Goal: Transaction & Acquisition: Purchase product/service

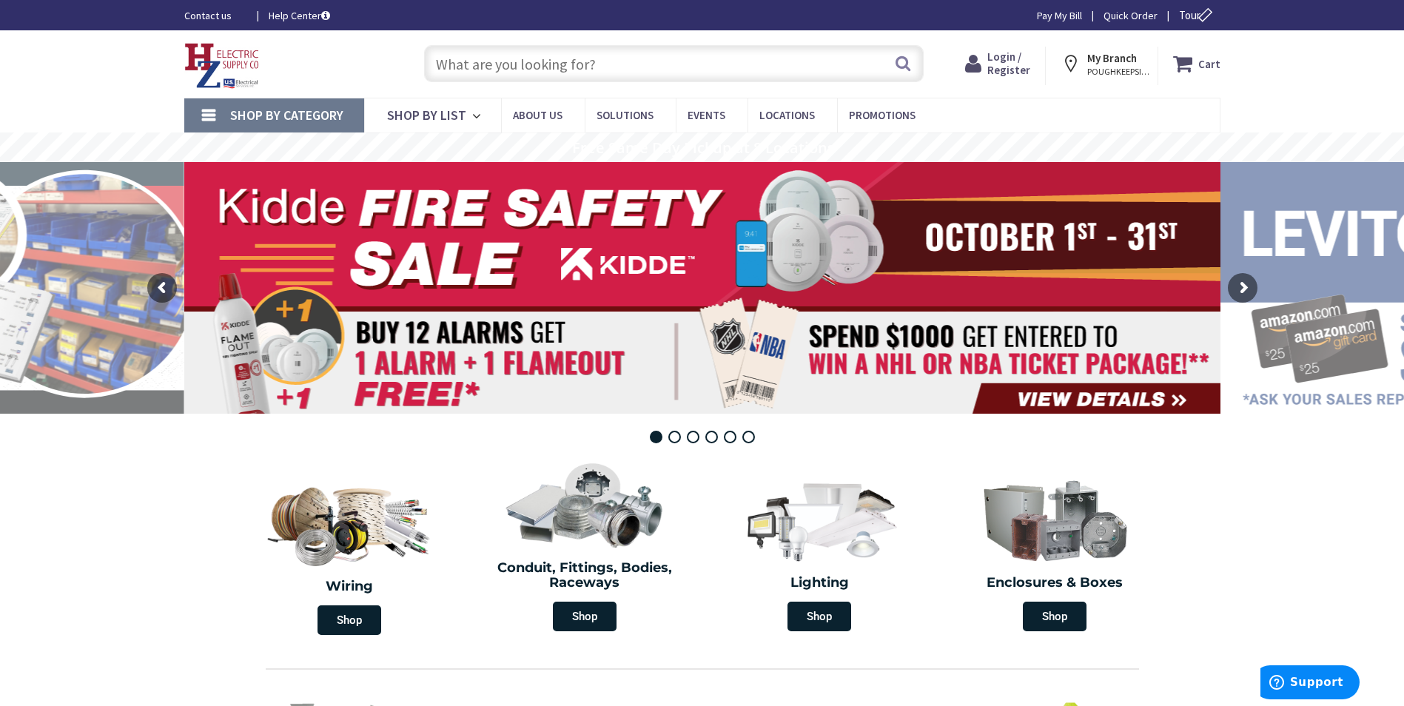
click at [761, 70] on input "text" at bounding box center [674, 63] width 500 height 37
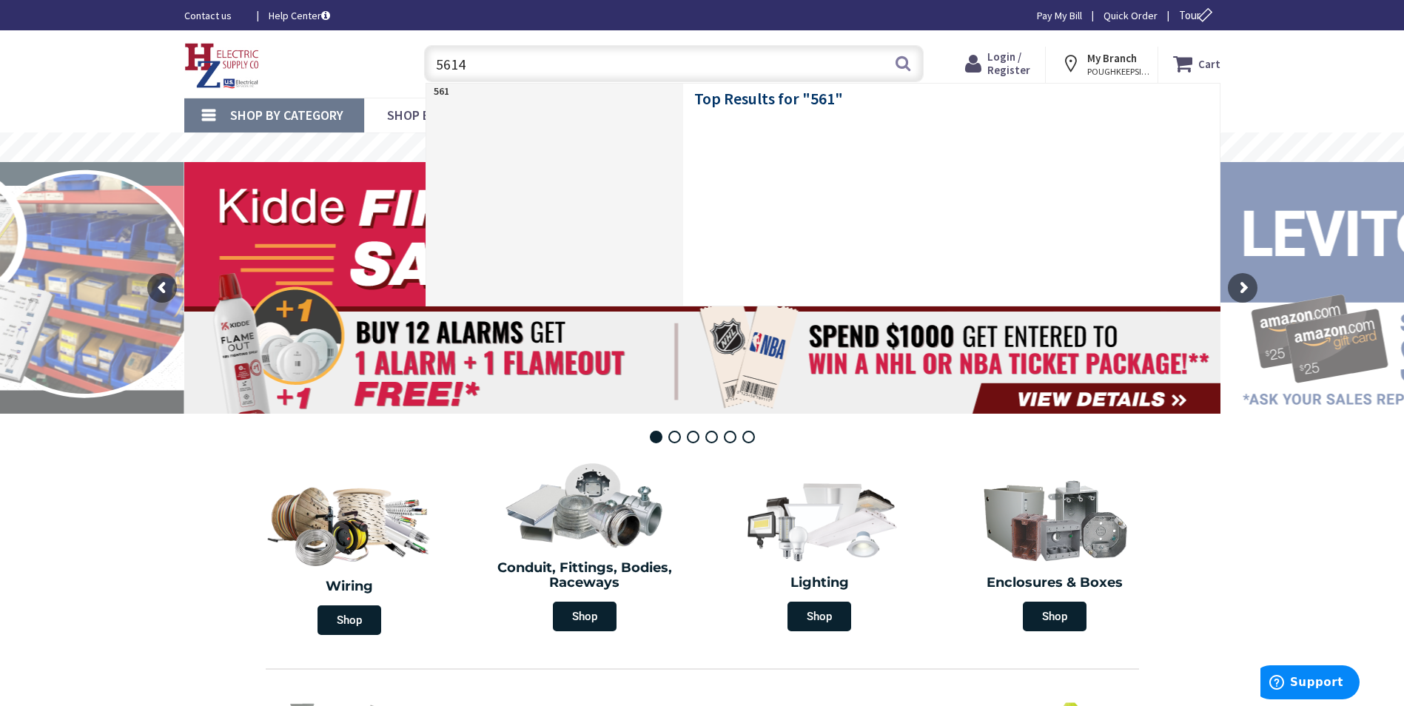
type input "56144"
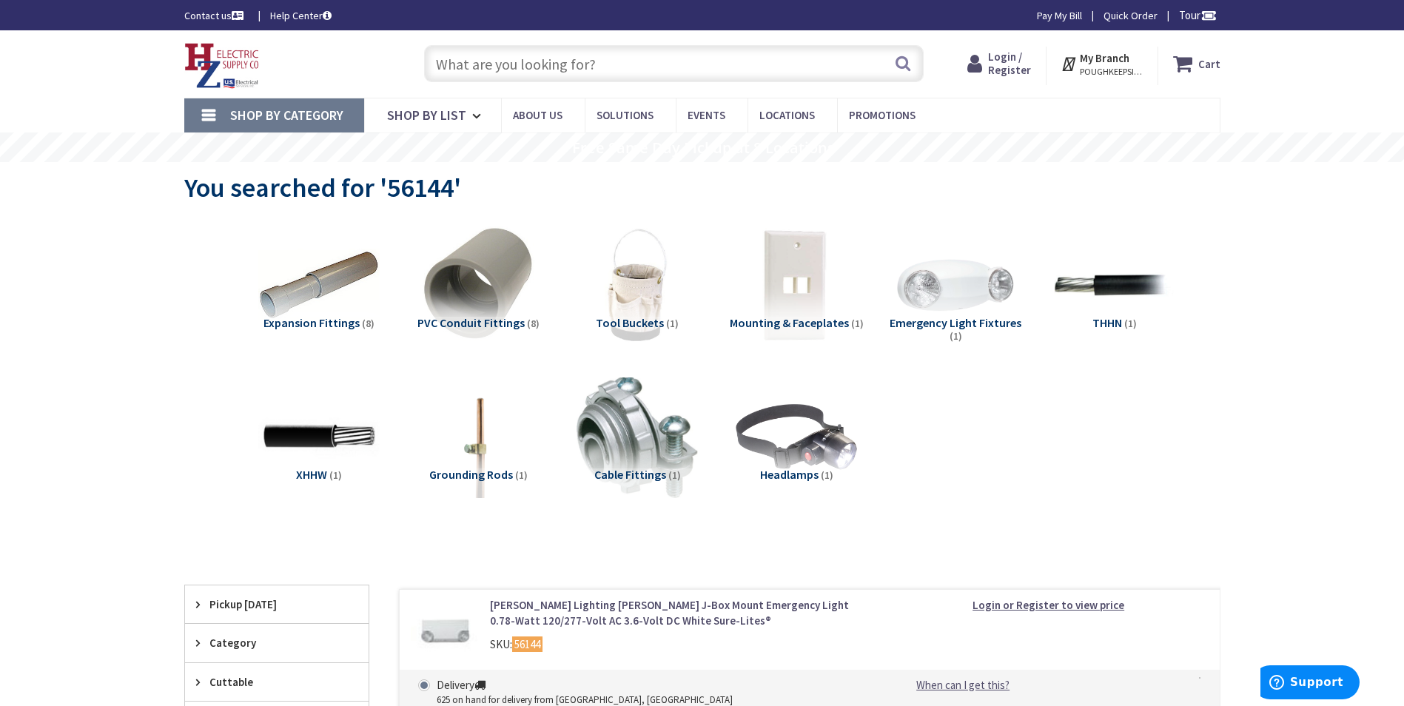
scroll to position [296, 0]
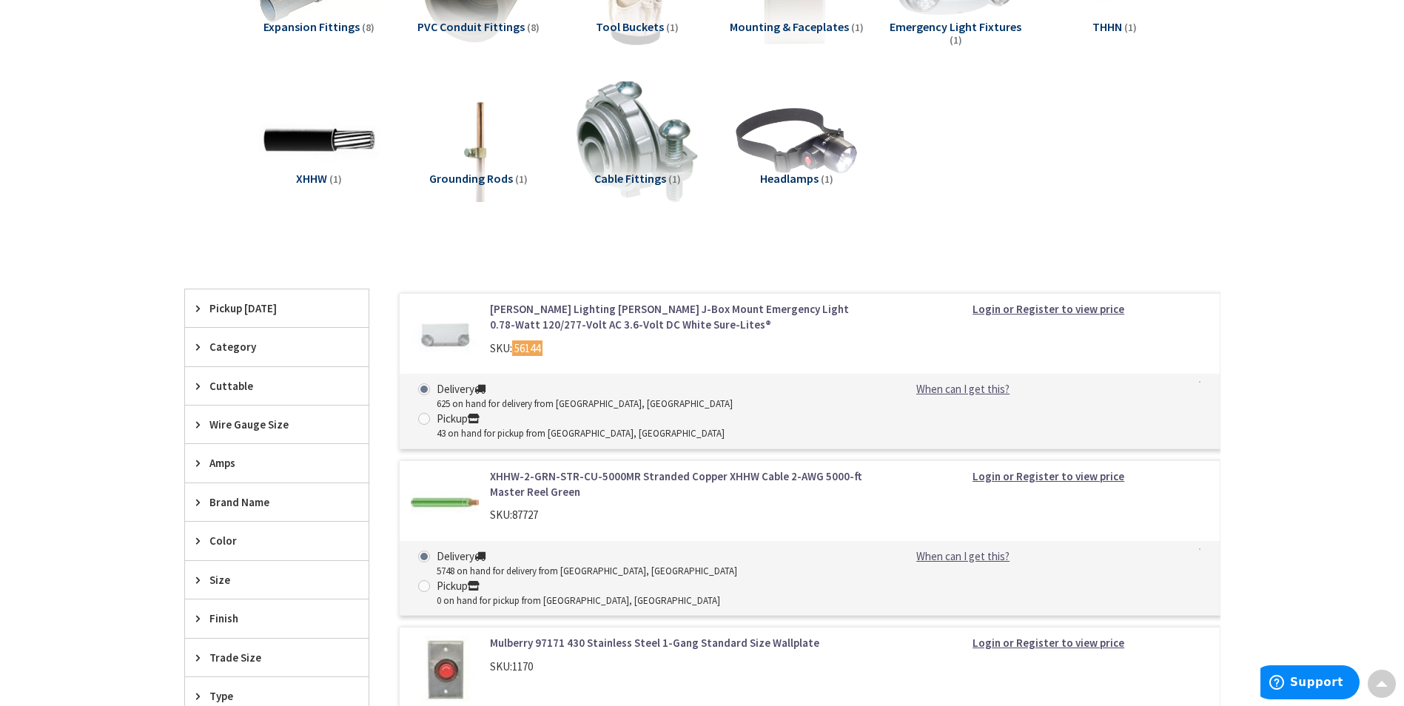
click at [588, 318] on link "[PERSON_NAME] Lighting [PERSON_NAME] J-Box Mount Emergency Light 0.78-Watt 120/…" at bounding box center [678, 317] width 377 height 32
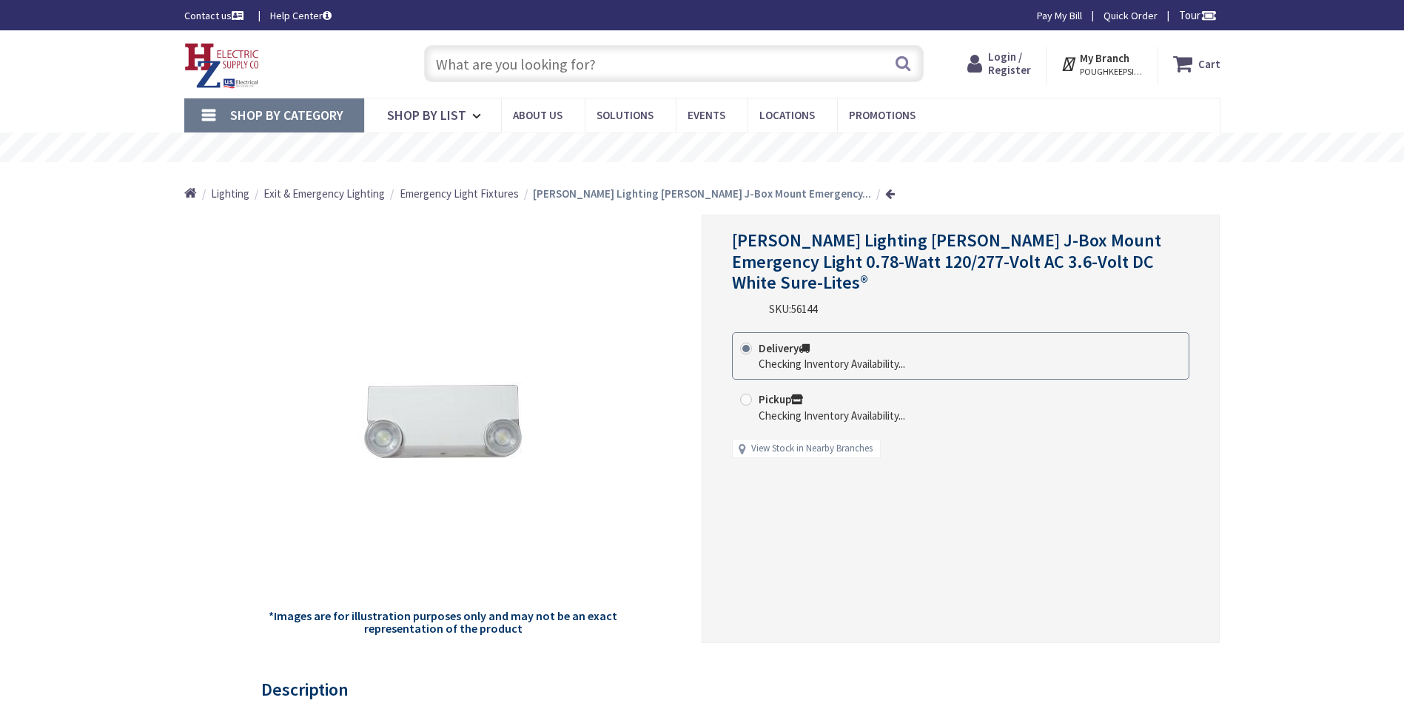
click at [1013, 70] on span "Login / Register" at bounding box center [1009, 63] width 43 height 27
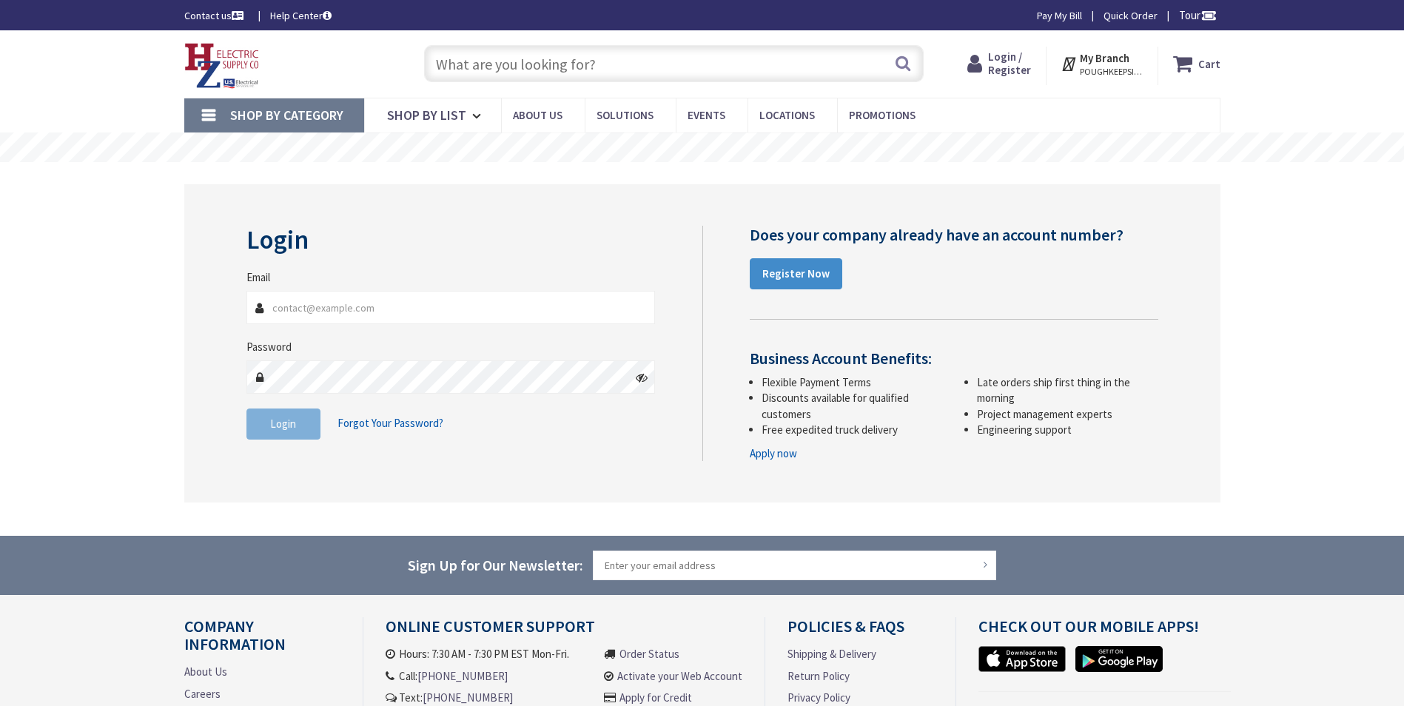
click at [443, 318] on input "Email" at bounding box center [450, 307] width 409 height 33
type input "melanie.bateman@doncasters.us"
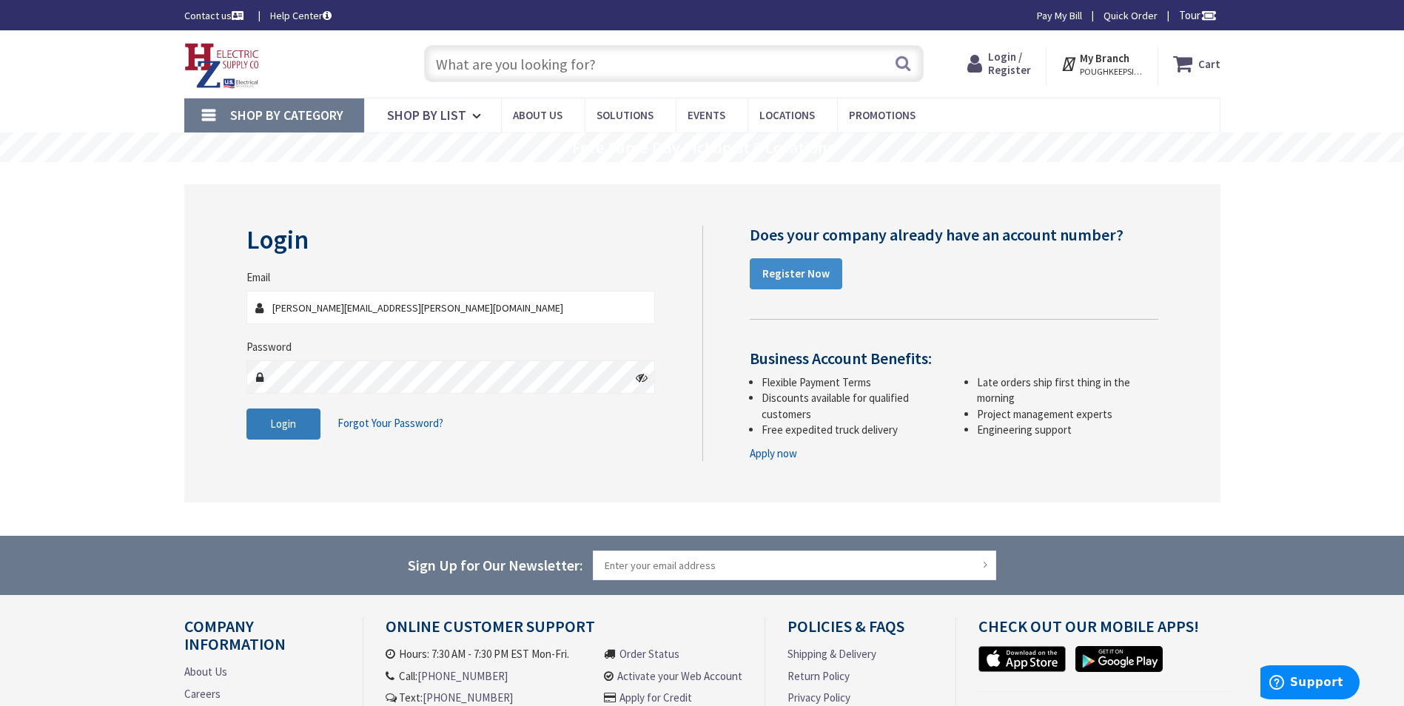
click at [298, 423] on button "Login" at bounding box center [283, 424] width 74 height 31
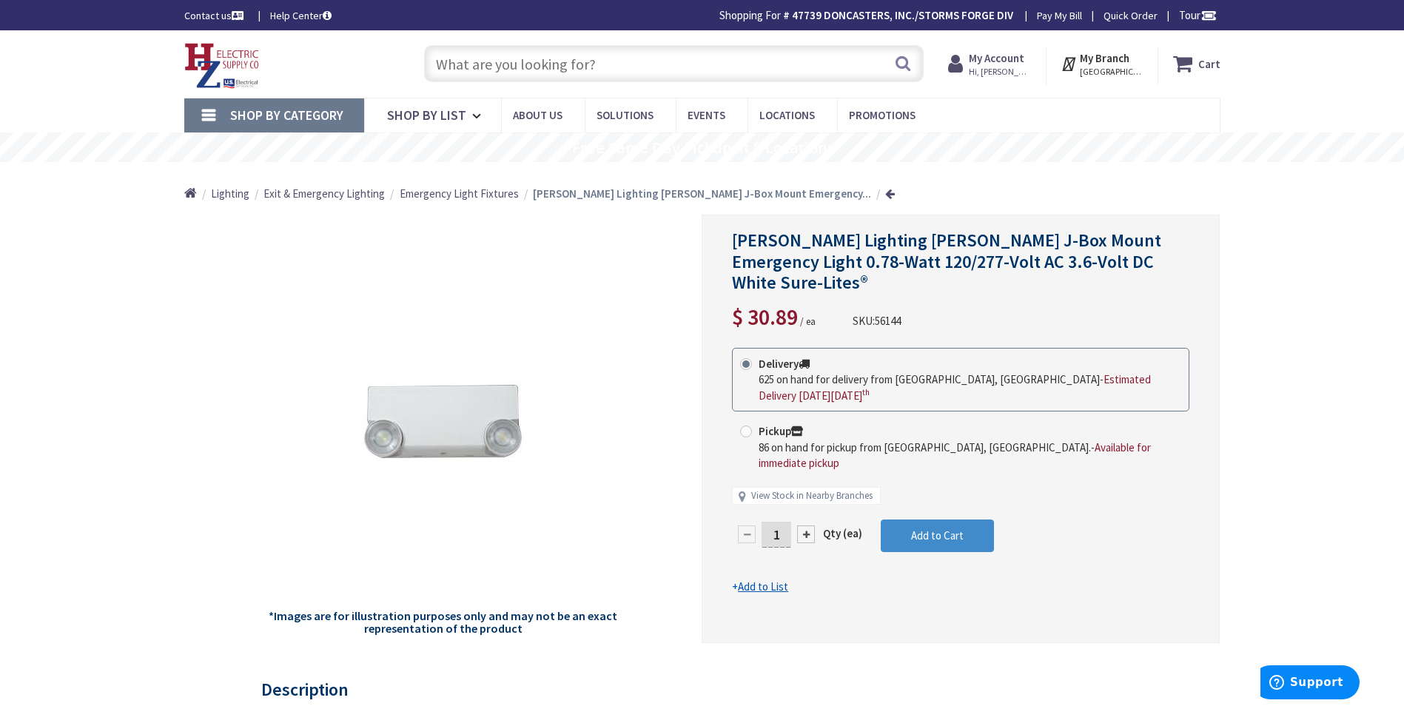
click at [809, 526] on div at bounding box center [806, 535] width 18 height 18
click at [809, 477] on div at bounding box center [960, 428] width 517 height 427
click at [809, 526] on div at bounding box center [806, 535] width 18 height 18
click at [808, 526] on div at bounding box center [806, 535] width 18 height 18
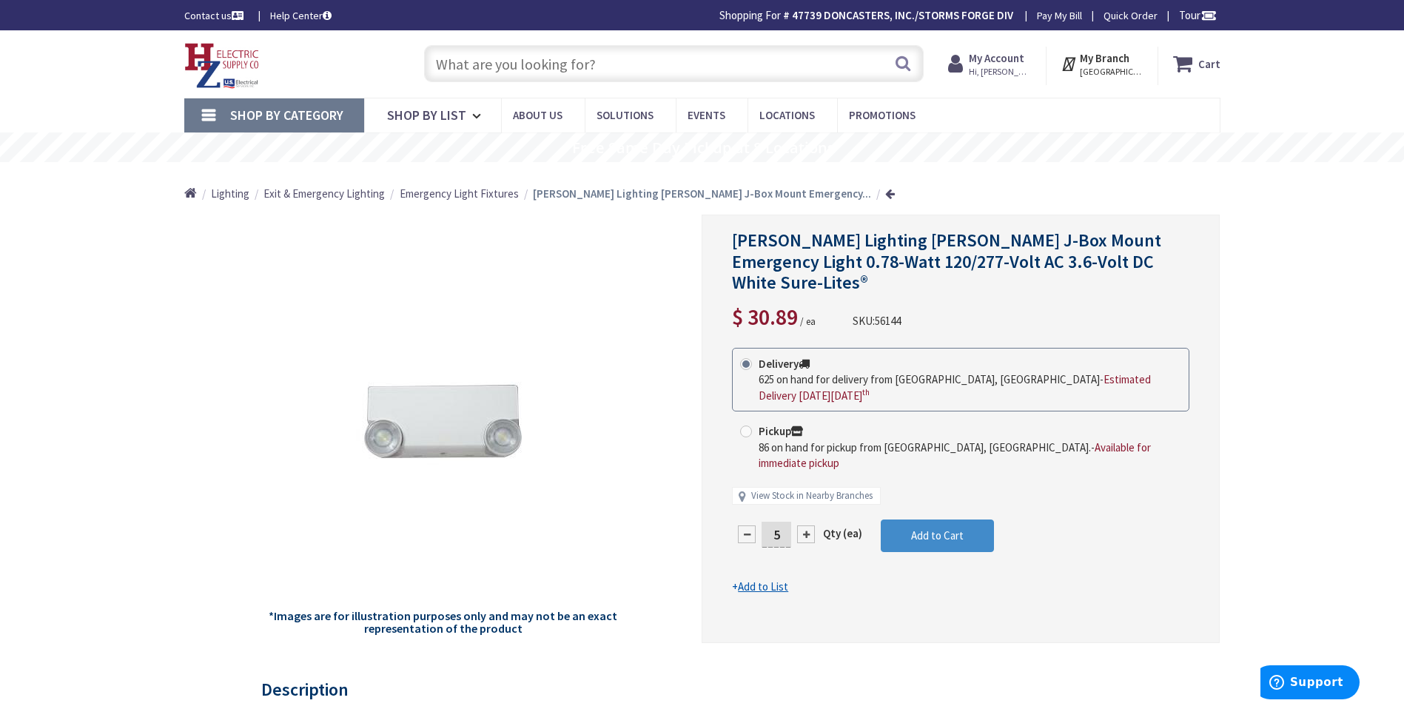
click at [808, 526] on div at bounding box center [806, 535] width 18 height 18
type input "6"
click at [923, 520] on button "Add to Cart" at bounding box center [937, 536] width 113 height 33
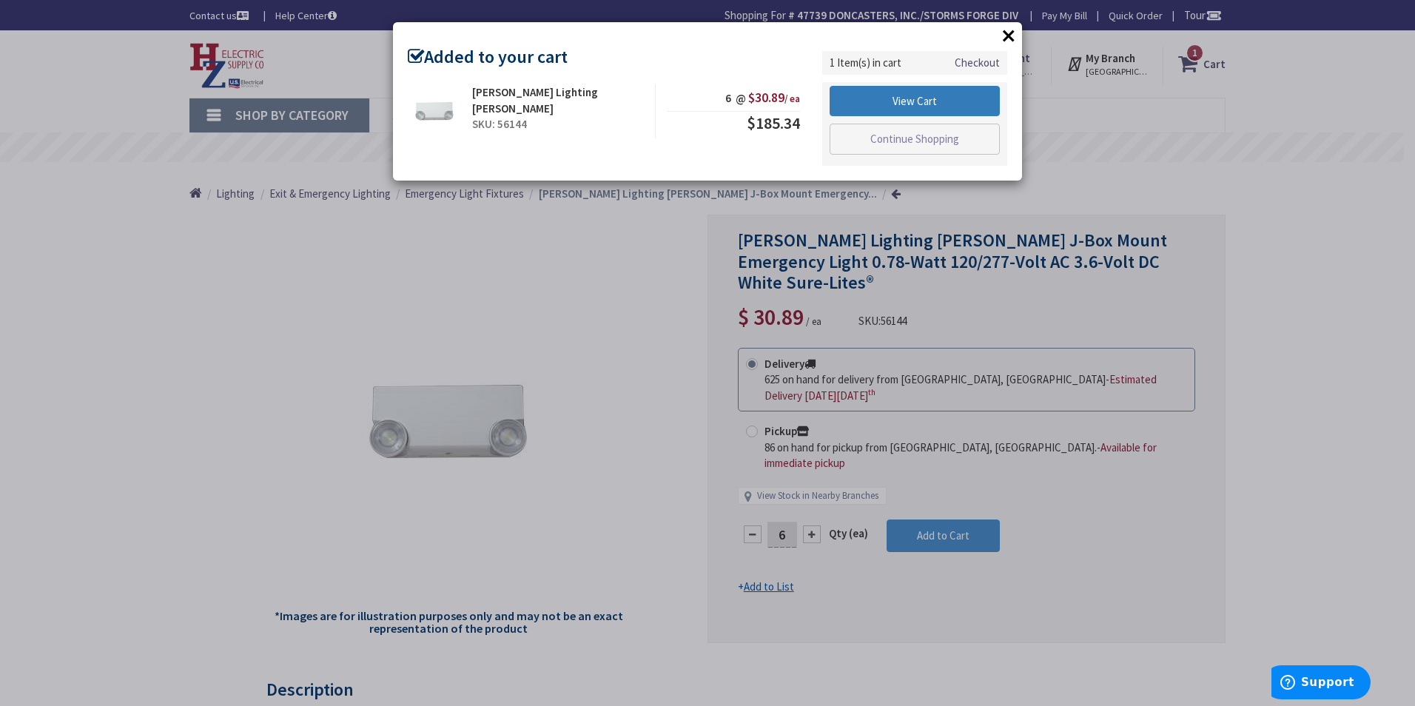
click at [926, 107] on link "View Cart" at bounding box center [915, 101] width 170 height 31
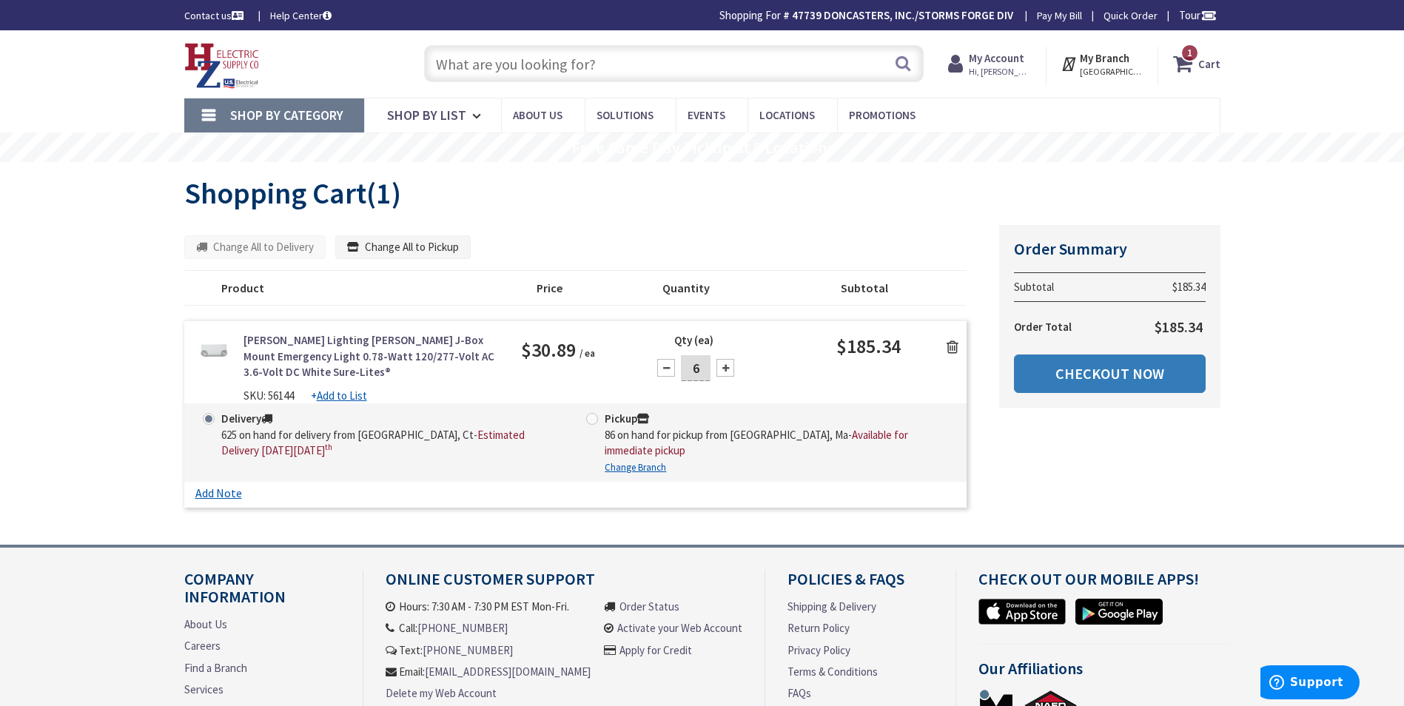
click at [1132, 372] on link "Checkout Now" at bounding box center [1110, 374] width 192 height 38
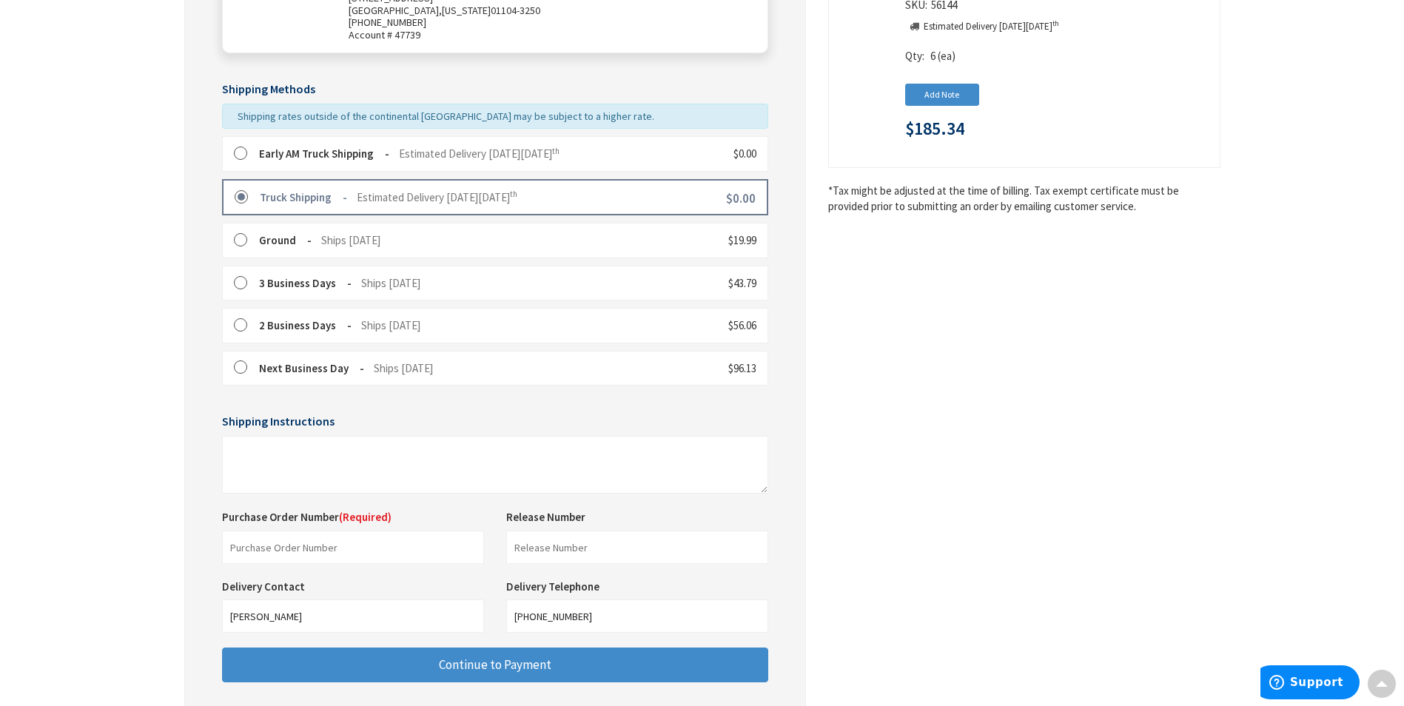
scroll to position [432, 0]
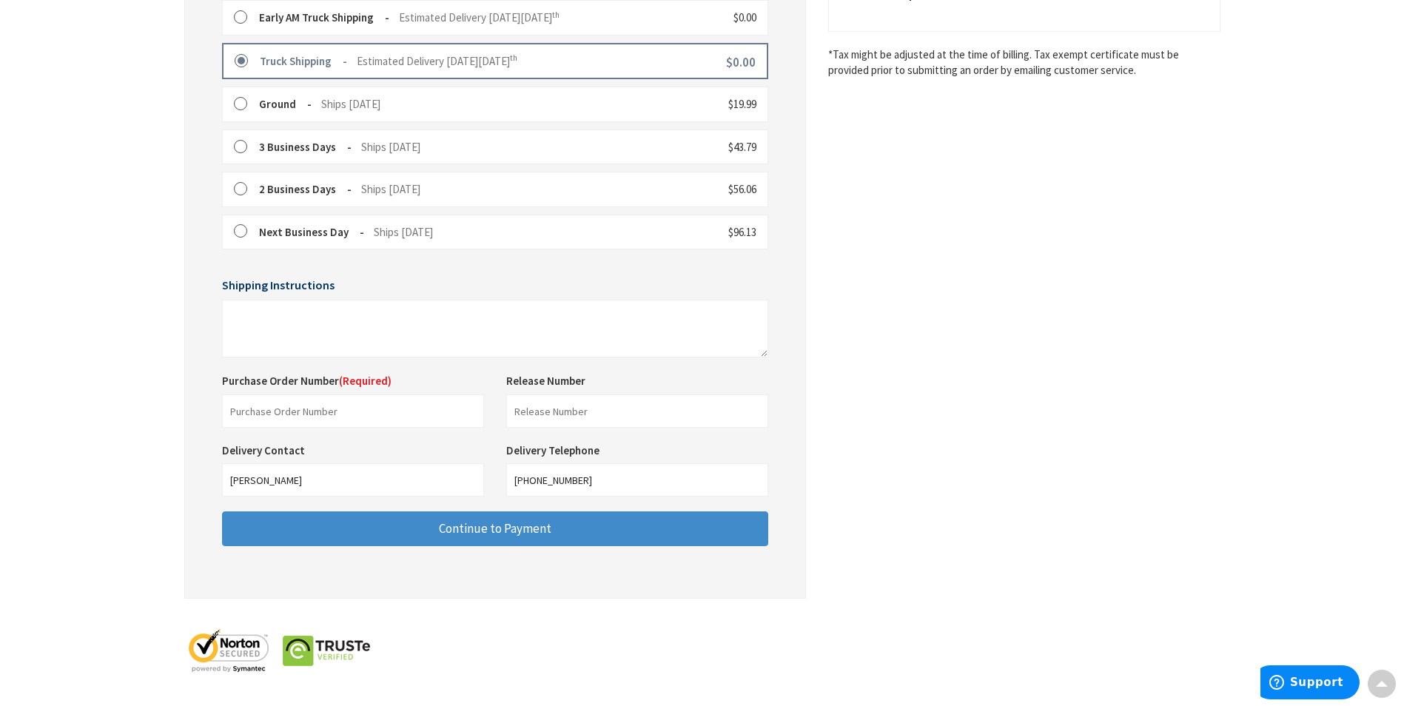
click at [415, 429] on div "Purchase Order Number (Required) This is a required field. Release Number This …" at bounding box center [495, 408] width 568 height 70
click at [423, 406] on input "text" at bounding box center [353, 411] width 262 height 33
type input "16934"
drag, startPoint x: 350, startPoint y: 481, endPoint x: 173, endPoint y: 495, distance: 177.5
click at [173, 495] on main "Checkout Shipping Review & Payment Estimated Total $185.34 1 Some items on your…" at bounding box center [702, 175] width 1110 height 1061
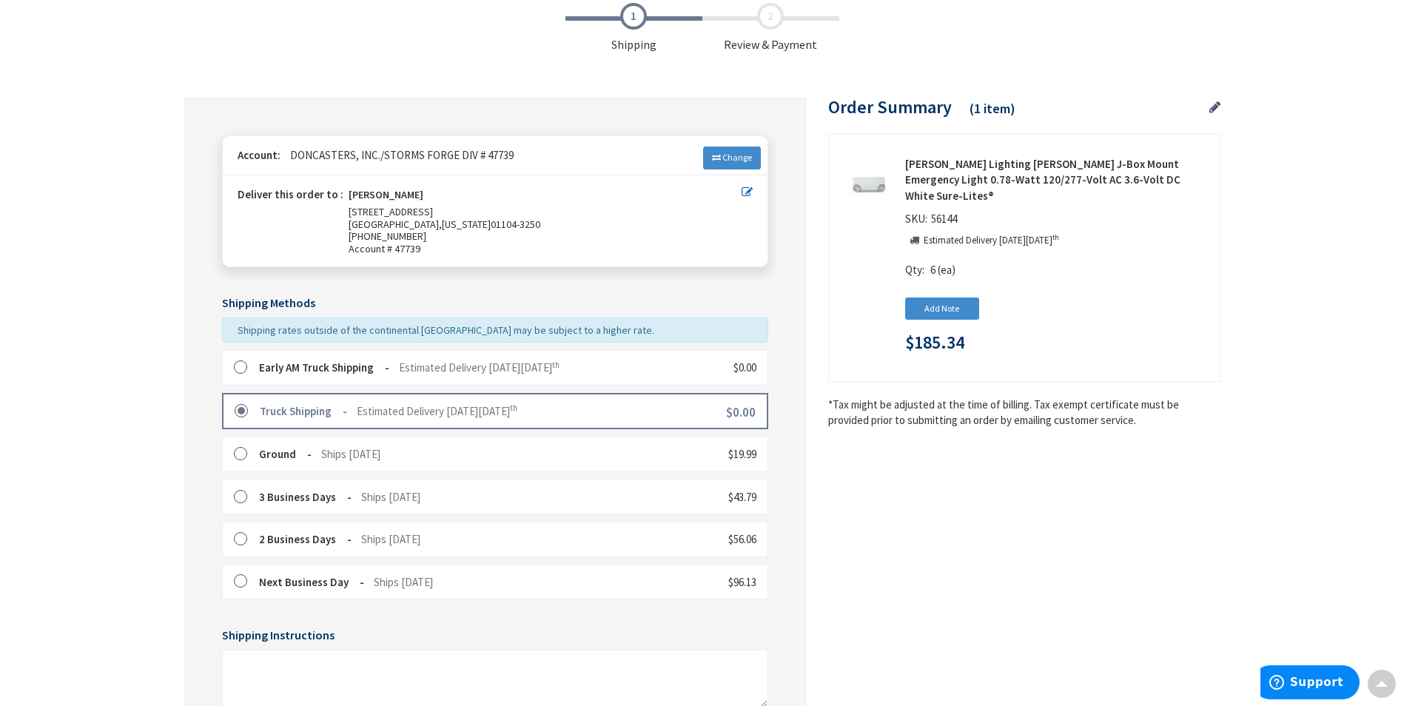
scroll to position [0, 0]
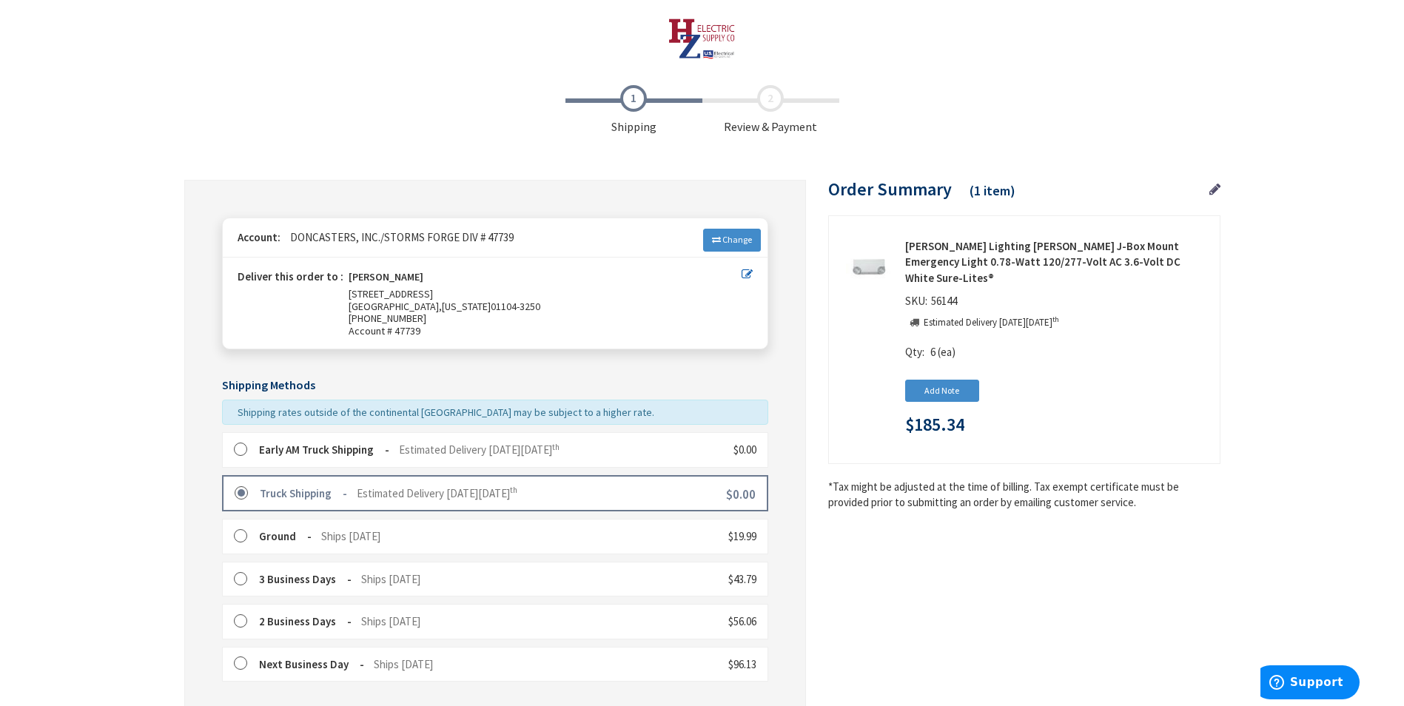
type input "MIKE"
click at [750, 272] on icon at bounding box center [747, 274] width 11 height 11
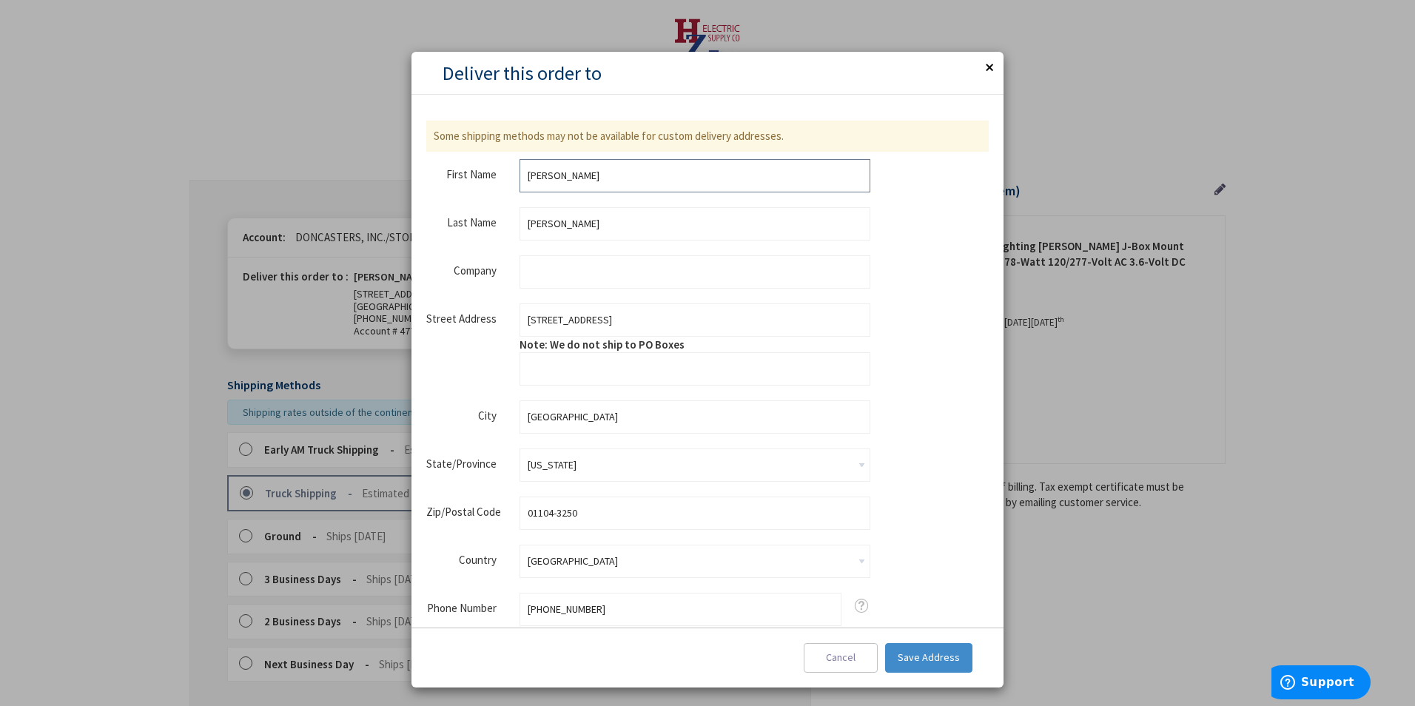
drag, startPoint x: 503, startPoint y: 181, endPoint x: 472, endPoint y: 180, distance: 31.1
click at [472, 180] on div "First Name Melanie" at bounding box center [648, 175] width 444 height 33
type input "m"
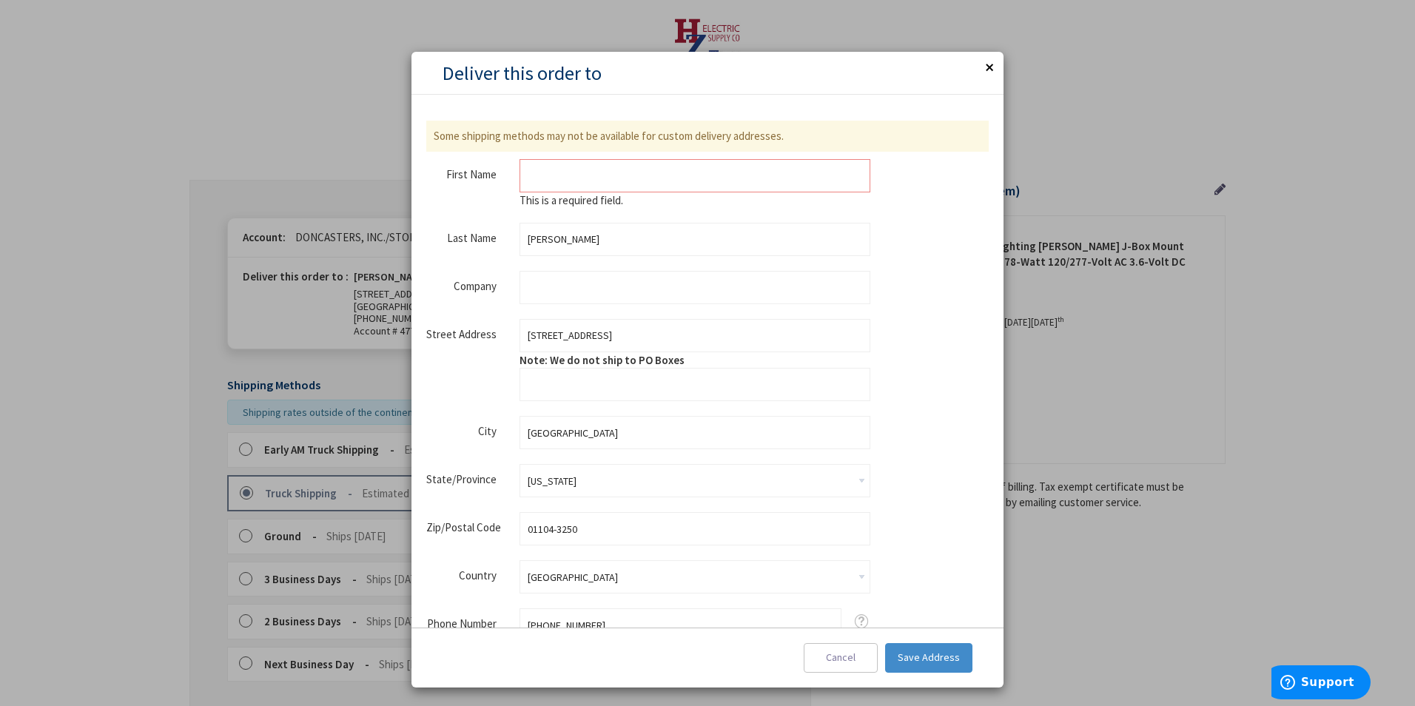
type input "N"
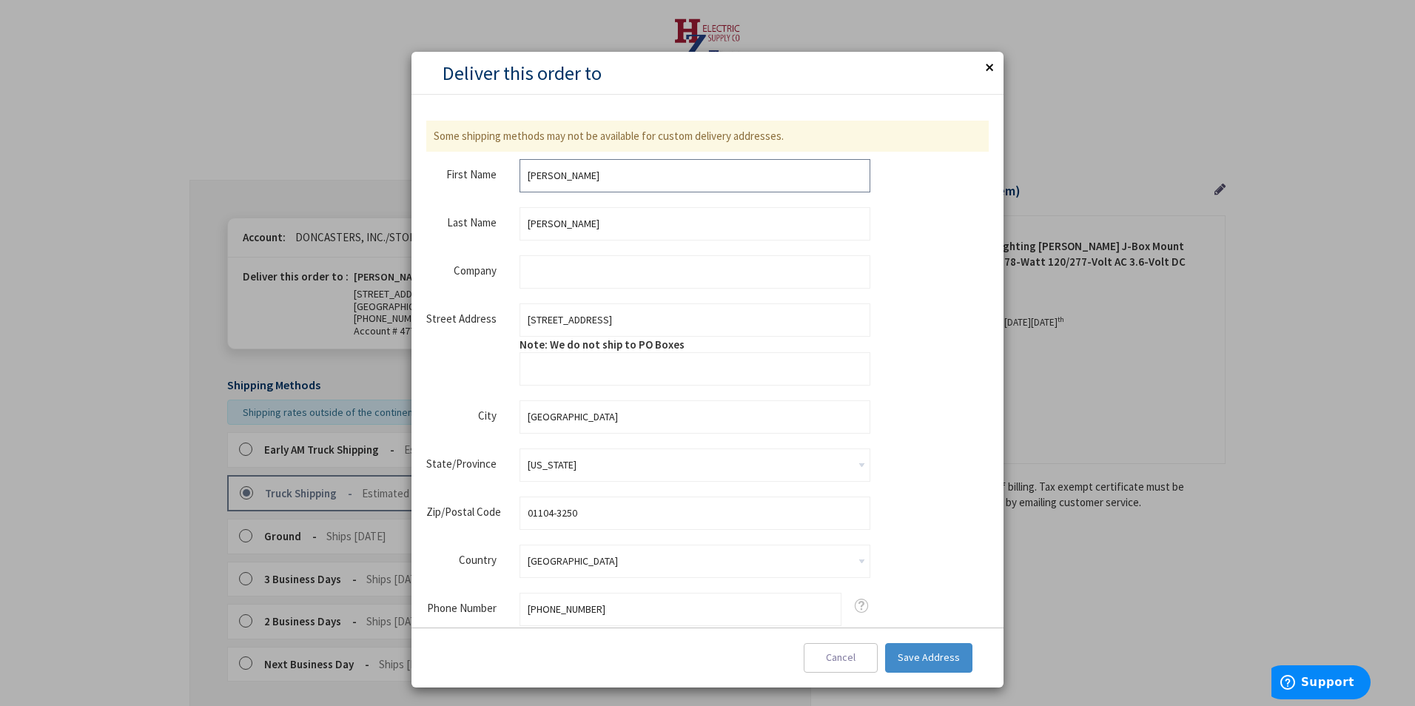
type input "Mike"
type input "Muller"
click at [913, 662] on span "Save Address" at bounding box center [929, 657] width 62 height 13
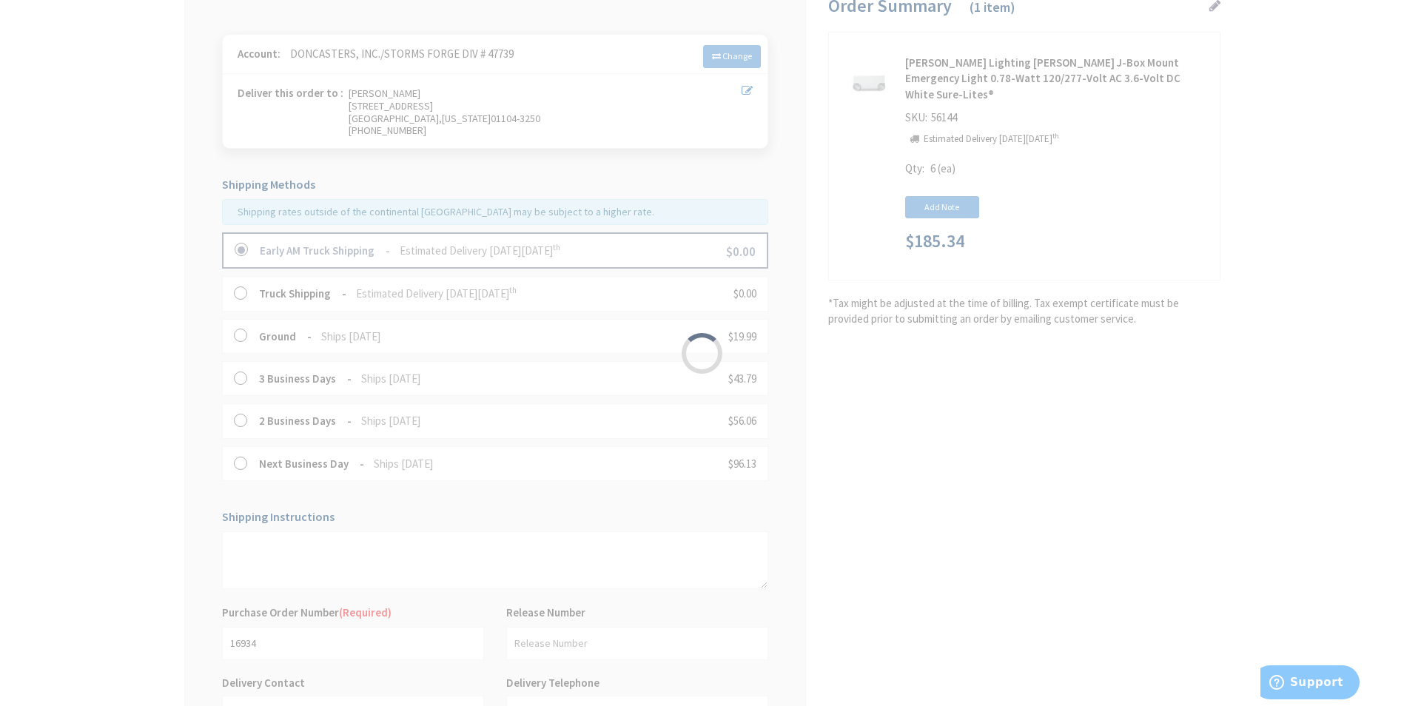
scroll to position [416, 0]
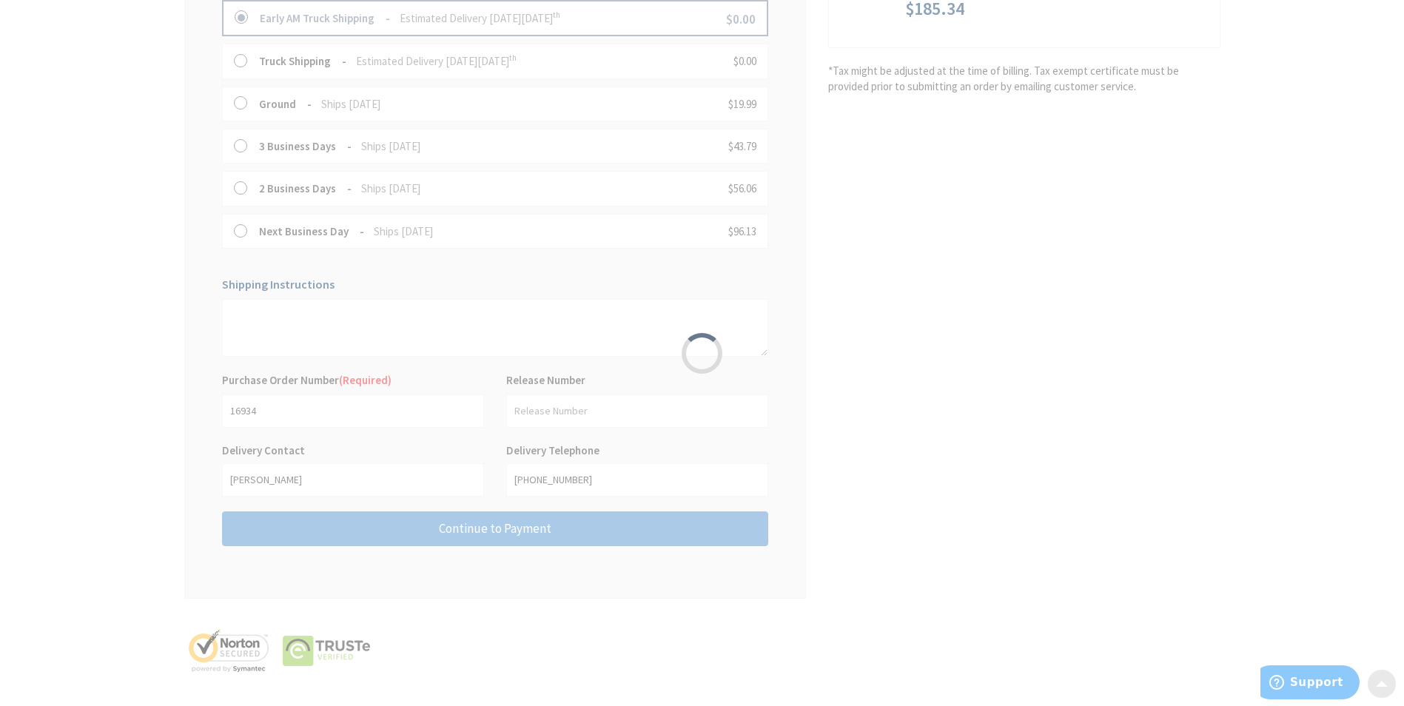
click at [303, 477] on div "Please wait..." at bounding box center [702, 353] width 1404 height 706
click at [281, 481] on div "Please wait..." at bounding box center [702, 353] width 1404 height 706
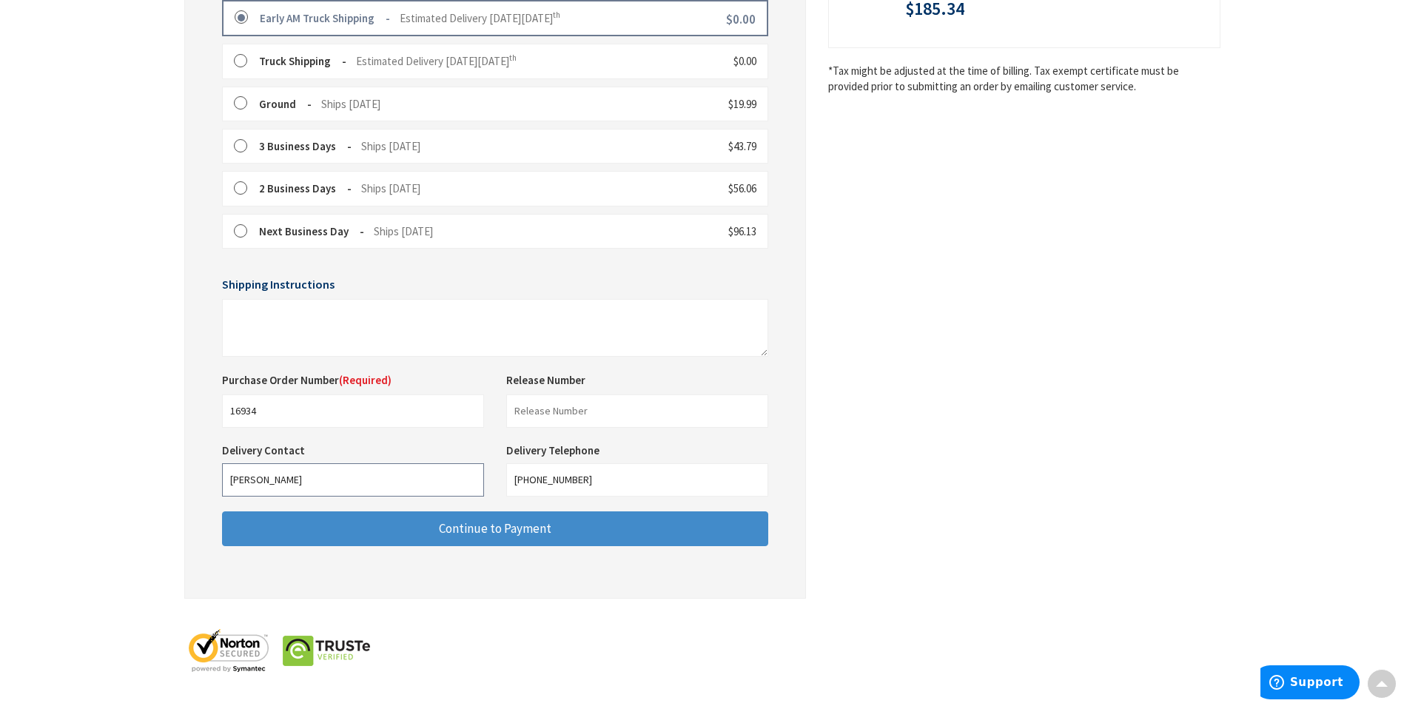
drag, startPoint x: 341, startPoint y: 483, endPoint x: 223, endPoint y: 491, distance: 118.8
click at [223, 491] on input "MIKE" at bounding box center [353, 479] width 262 height 33
type input "m"
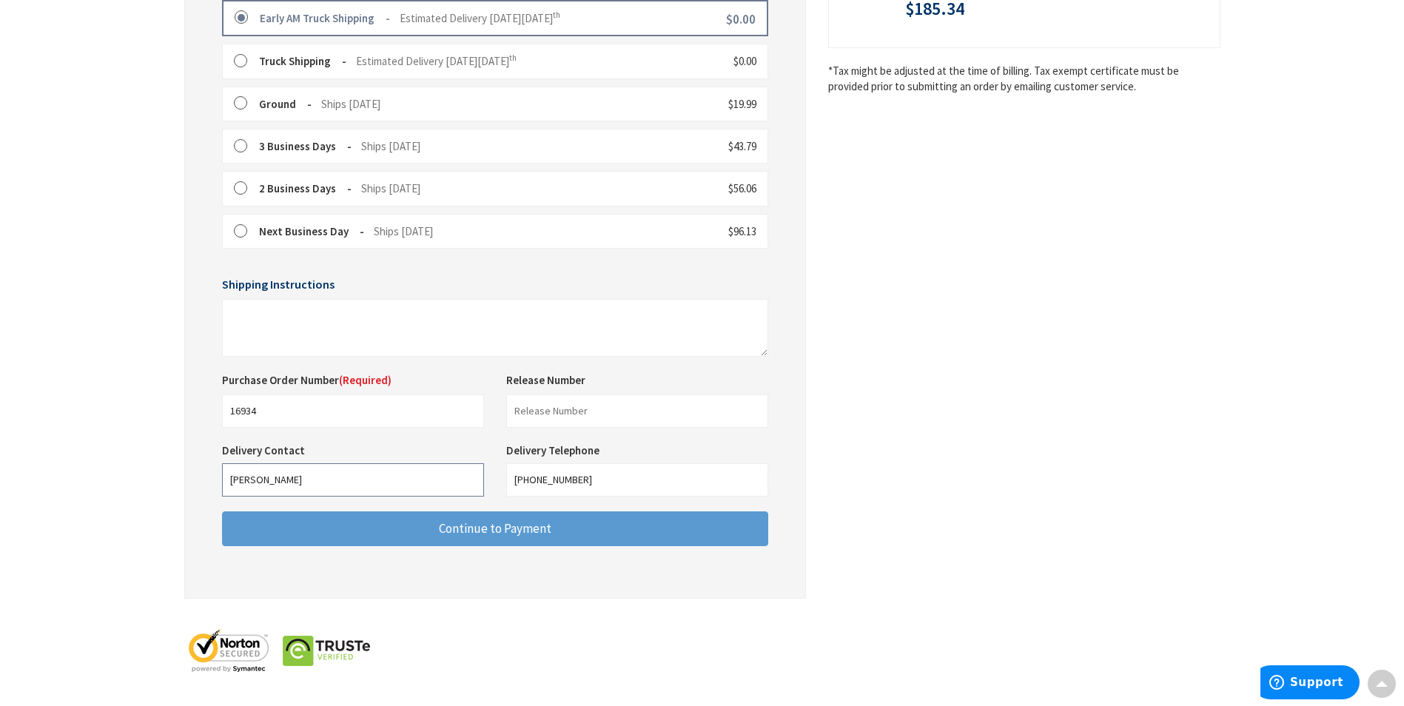
type input "Melanie"
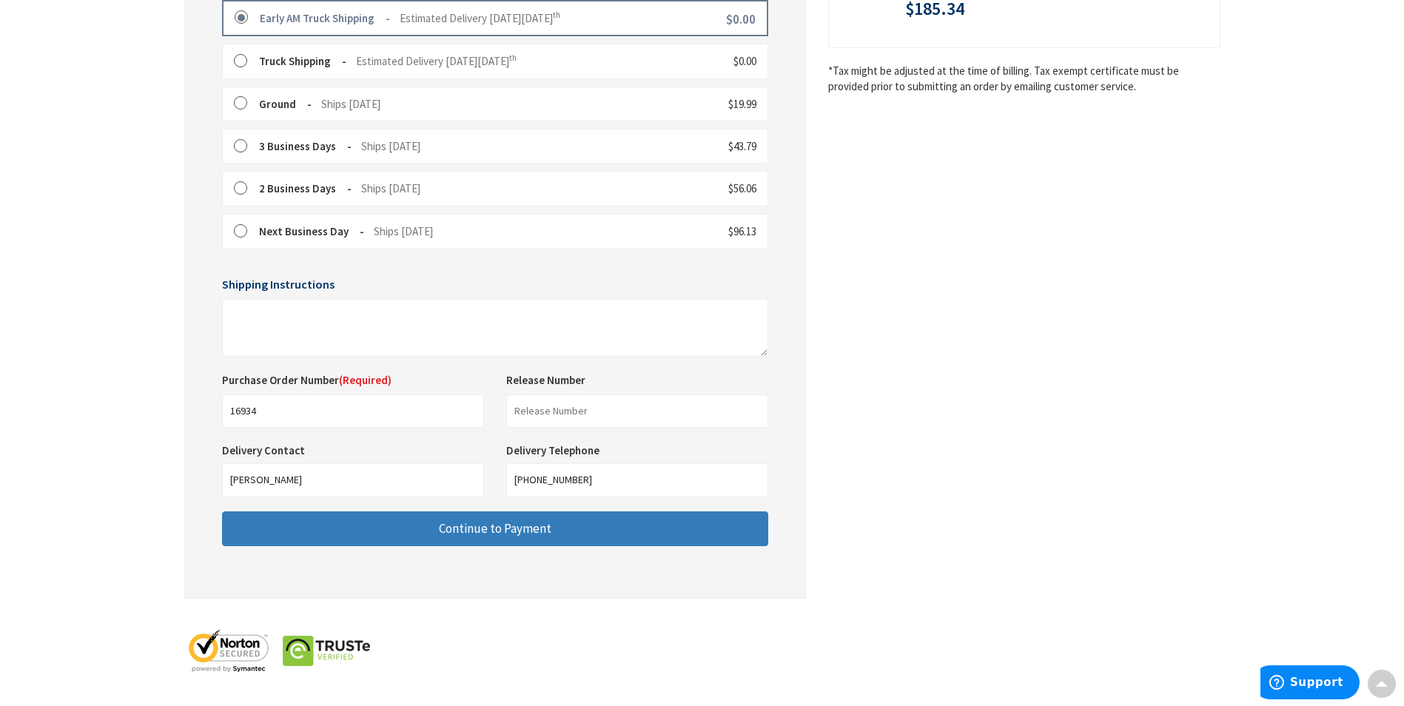
click at [561, 515] on button "Continue to Payment" at bounding box center [495, 528] width 546 height 35
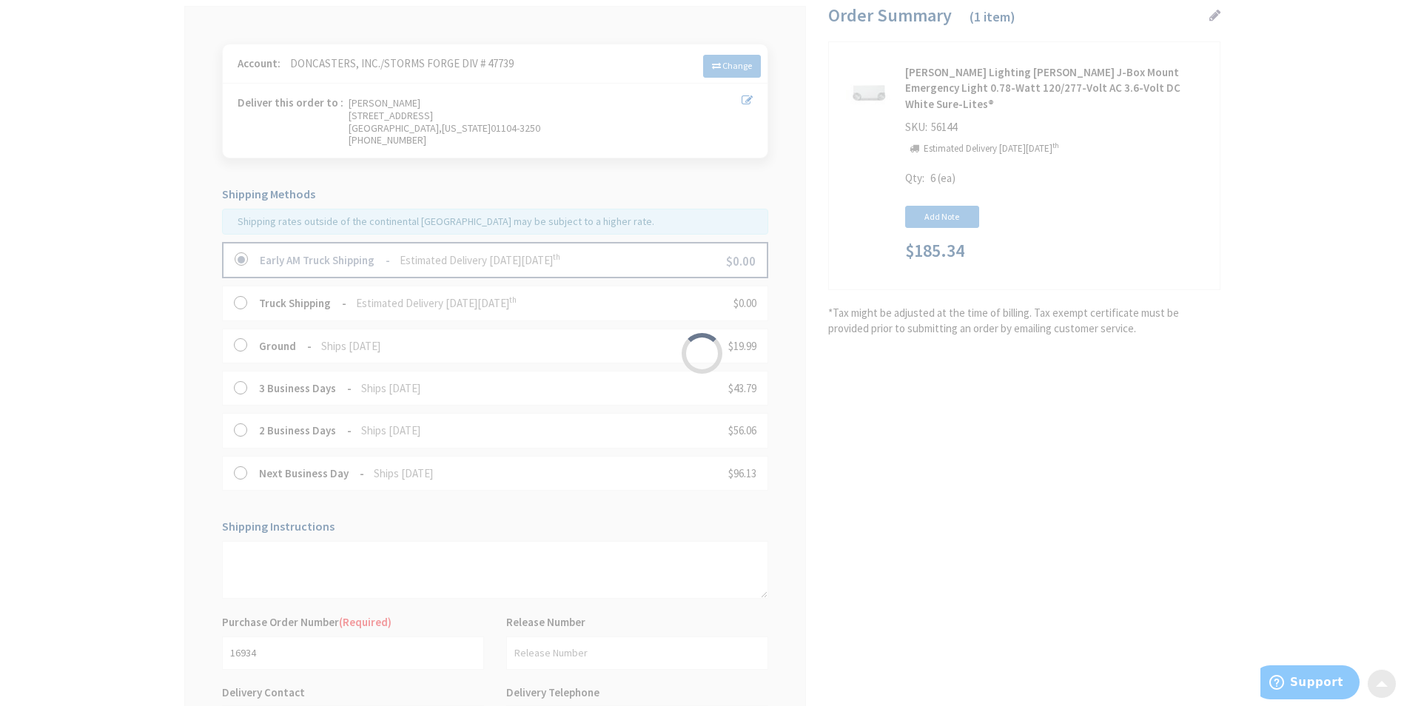
scroll to position [0, 0]
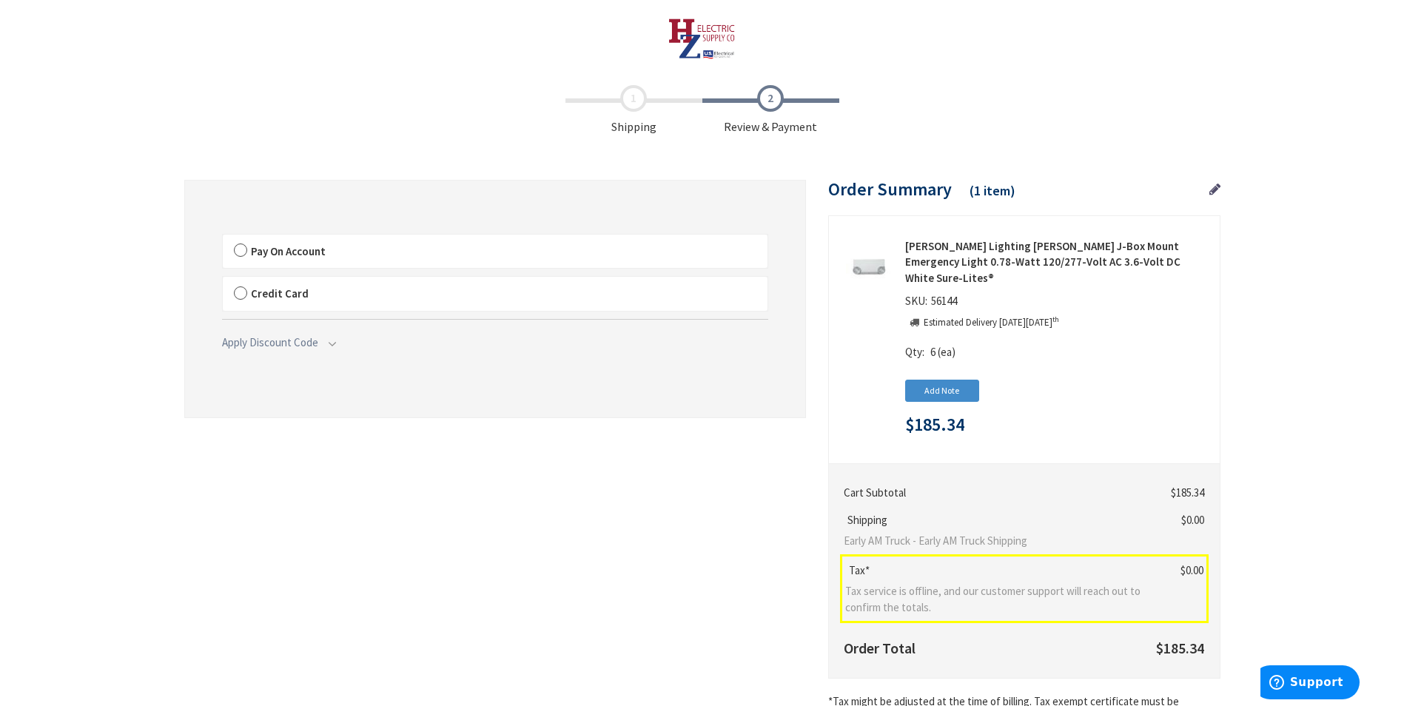
click at [671, 251] on label "Pay On Account" at bounding box center [495, 252] width 545 height 34
click at [223, 238] on input "Pay On Account" at bounding box center [223, 238] width 0 height 0
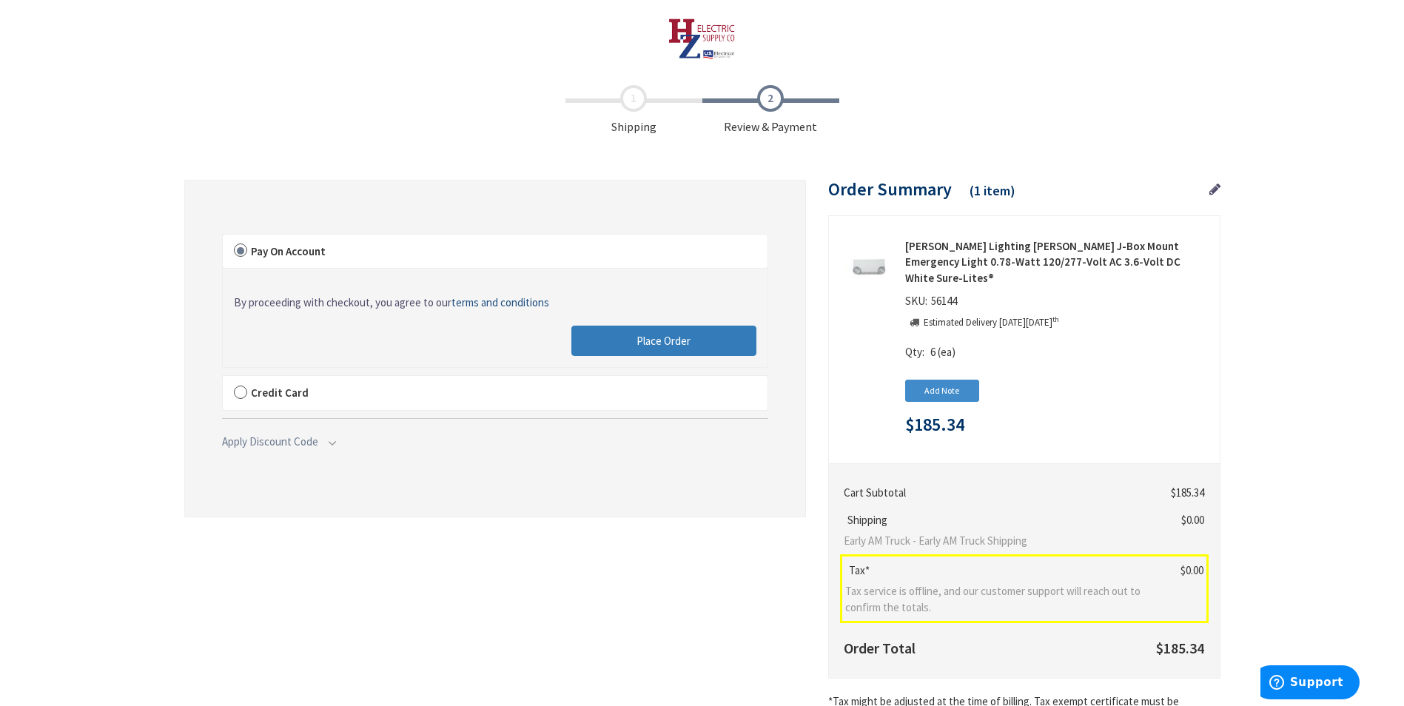
click at [661, 340] on span "Place Order" at bounding box center [664, 341] width 54 height 14
